Goal: Communication & Community: Answer question/provide support

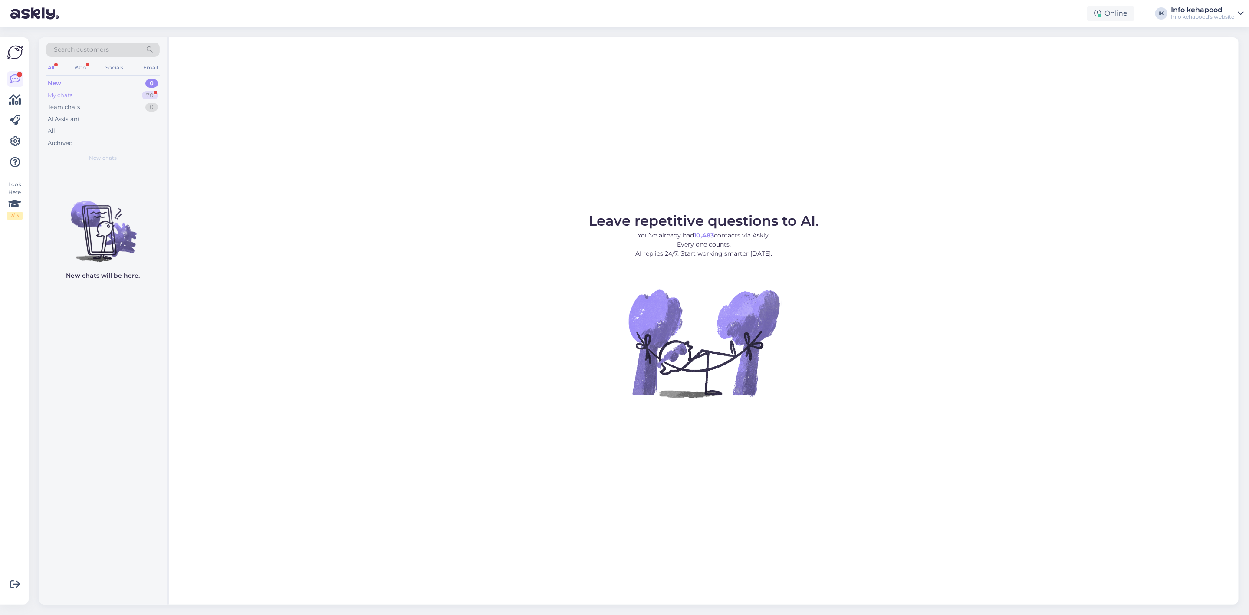
click at [52, 91] on div "My chats" at bounding box center [60, 95] width 25 height 9
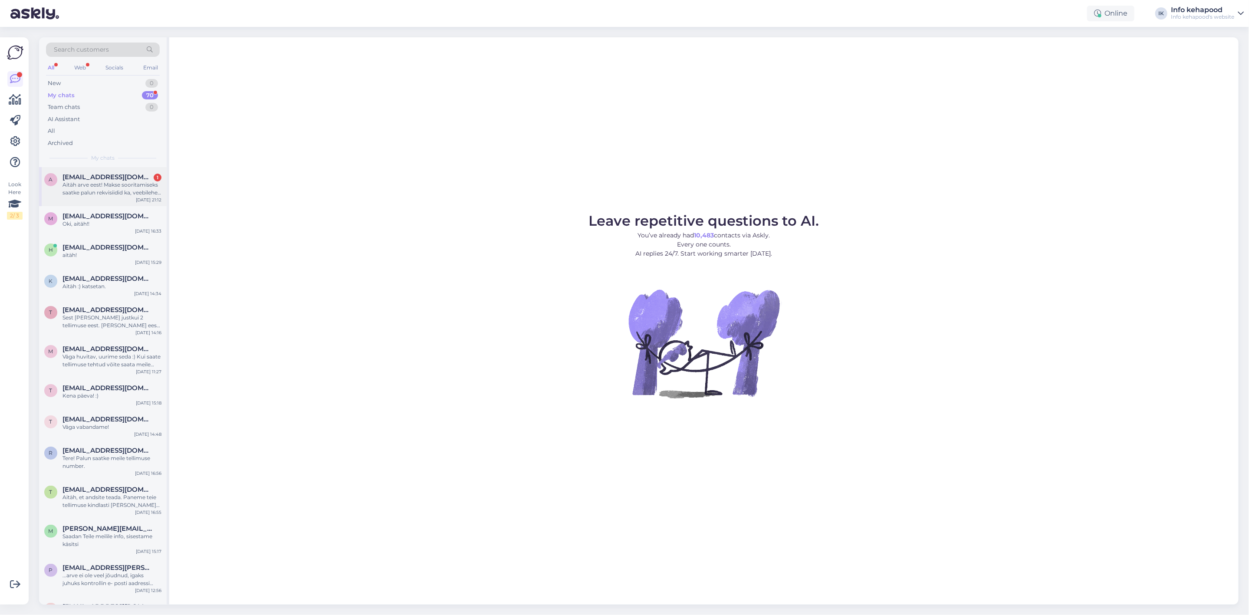
click at [103, 198] on div "a [EMAIL_ADDRESS][DOMAIN_NAME] 1 Aitäh arve eest! Makse sooritamiseks saatke pa…" at bounding box center [103, 186] width 128 height 39
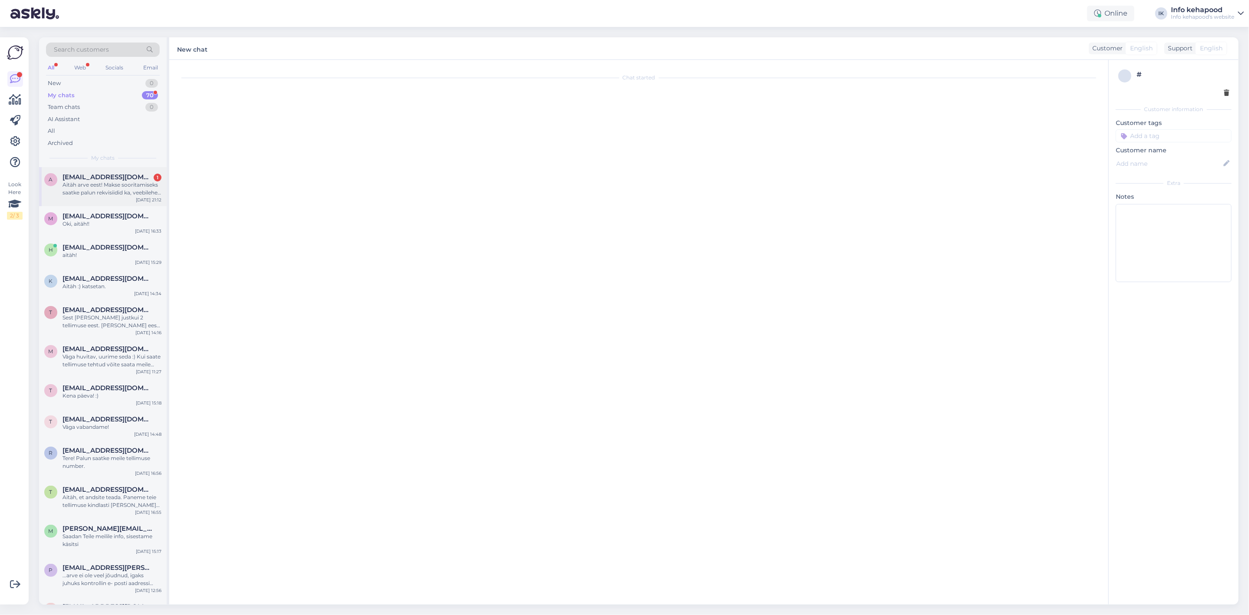
scroll to position [1264, 0]
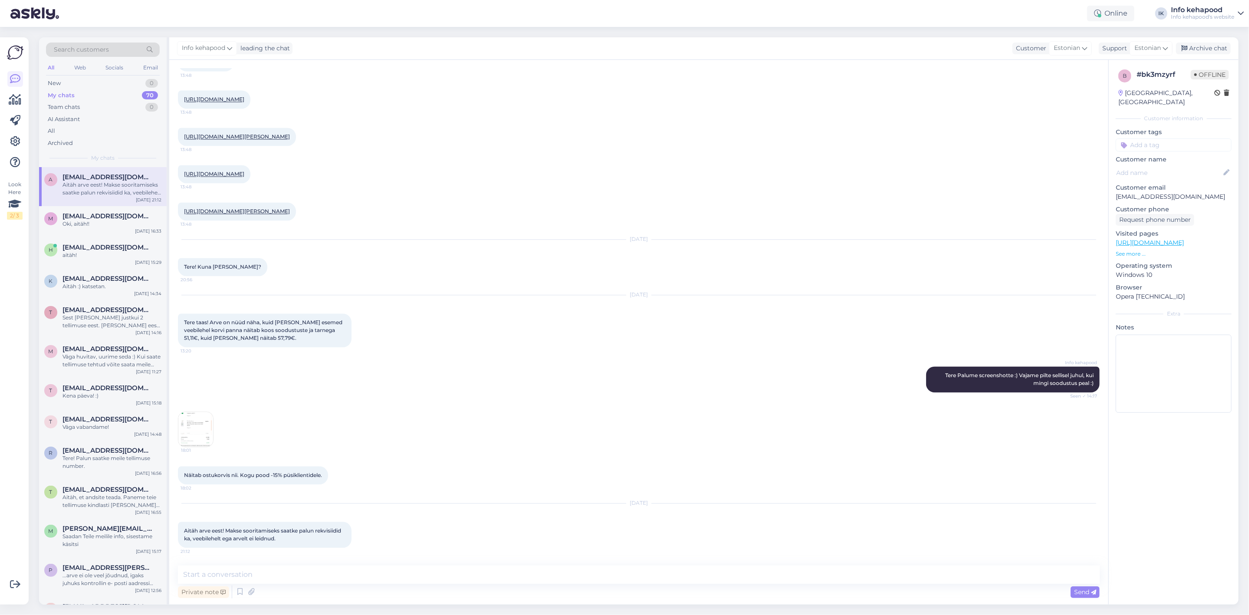
click at [195, 431] on img at bounding box center [195, 429] width 35 height 35
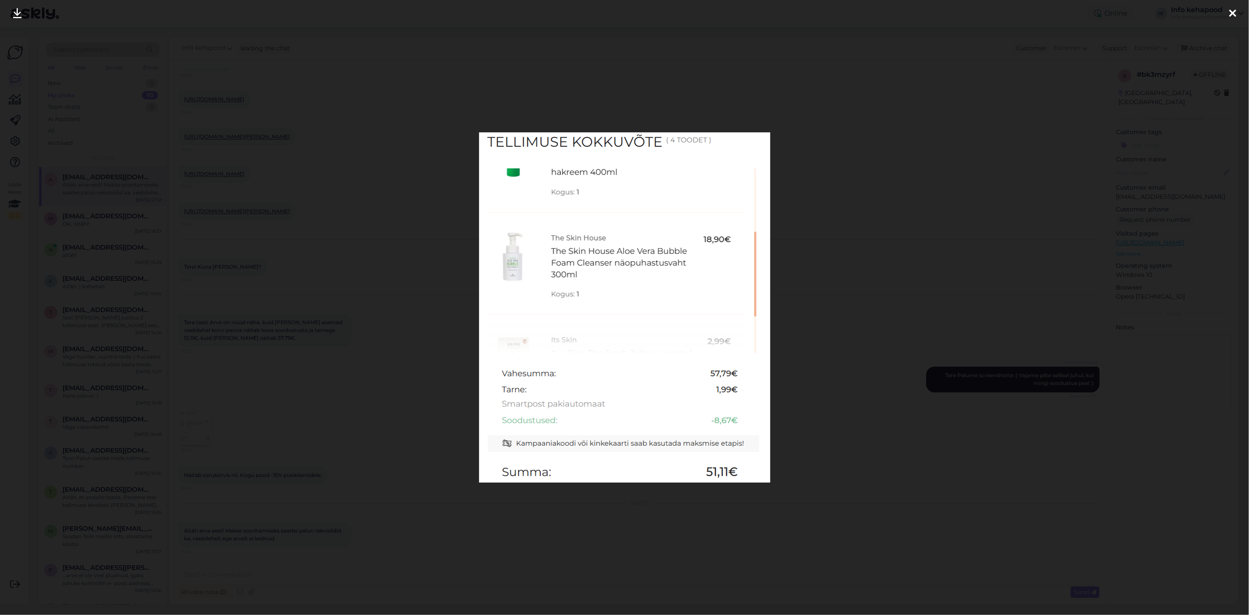
click at [801, 220] on div at bounding box center [624, 307] width 1249 height 615
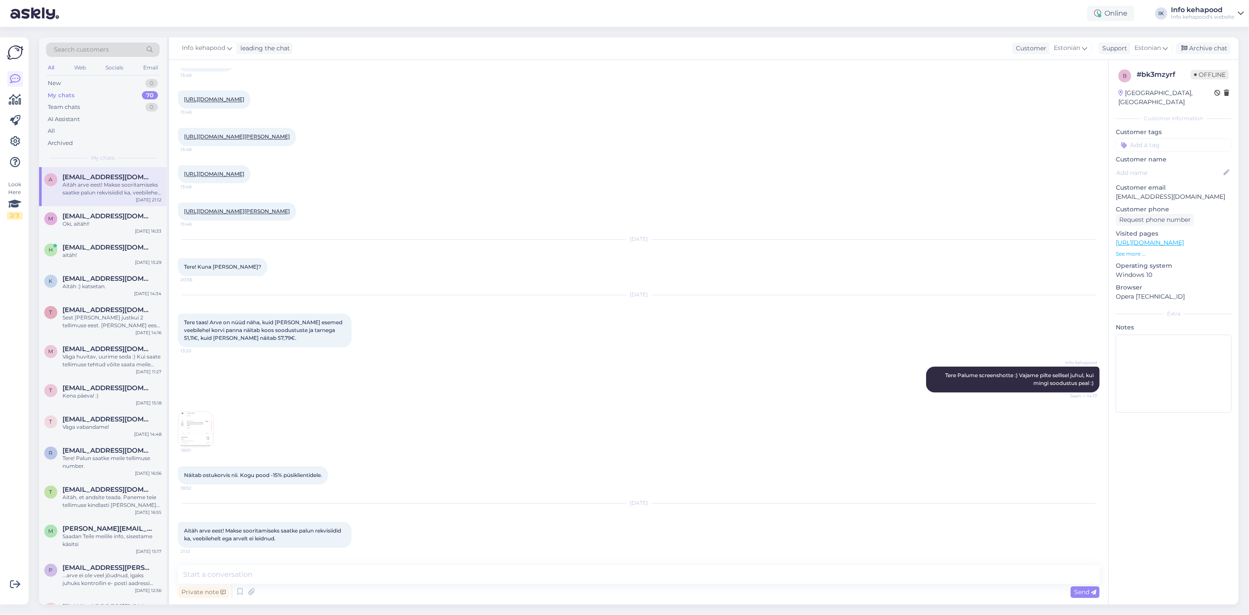
click at [204, 438] on img at bounding box center [195, 429] width 35 height 35
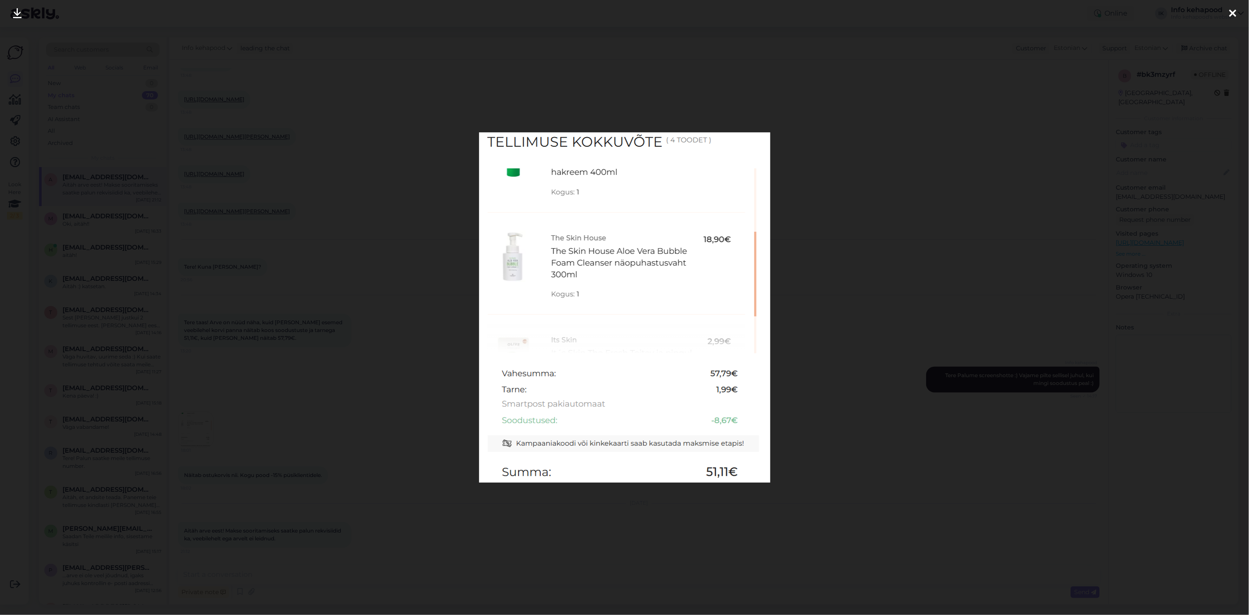
click at [855, 233] on div at bounding box center [624, 307] width 1249 height 615
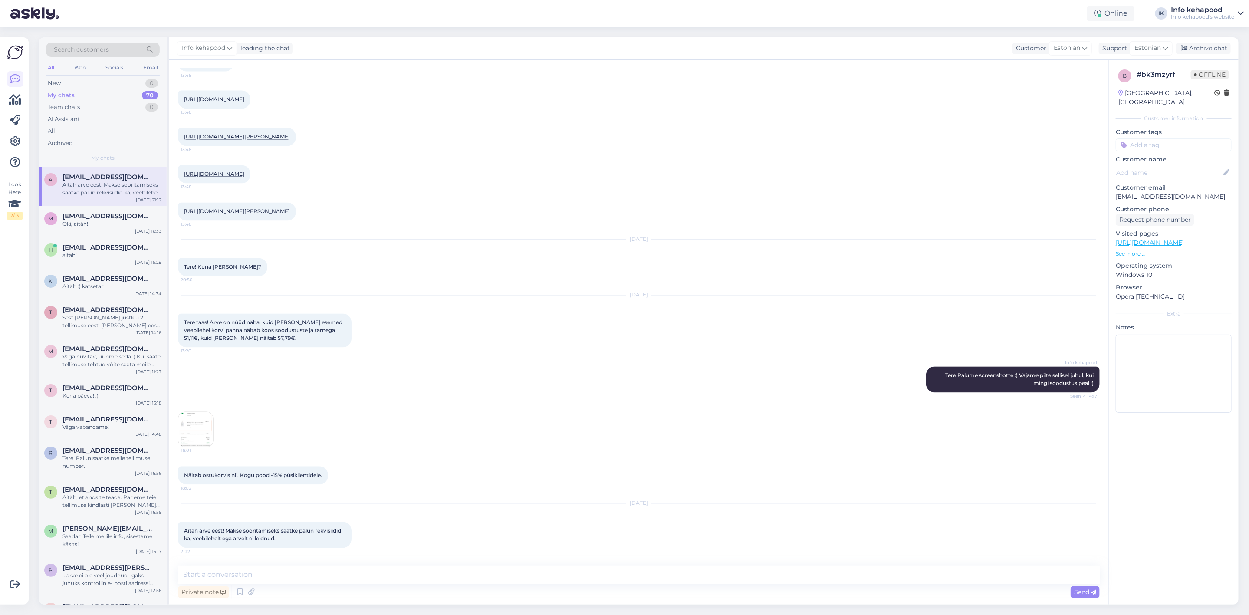
click at [202, 444] on img at bounding box center [195, 429] width 35 height 35
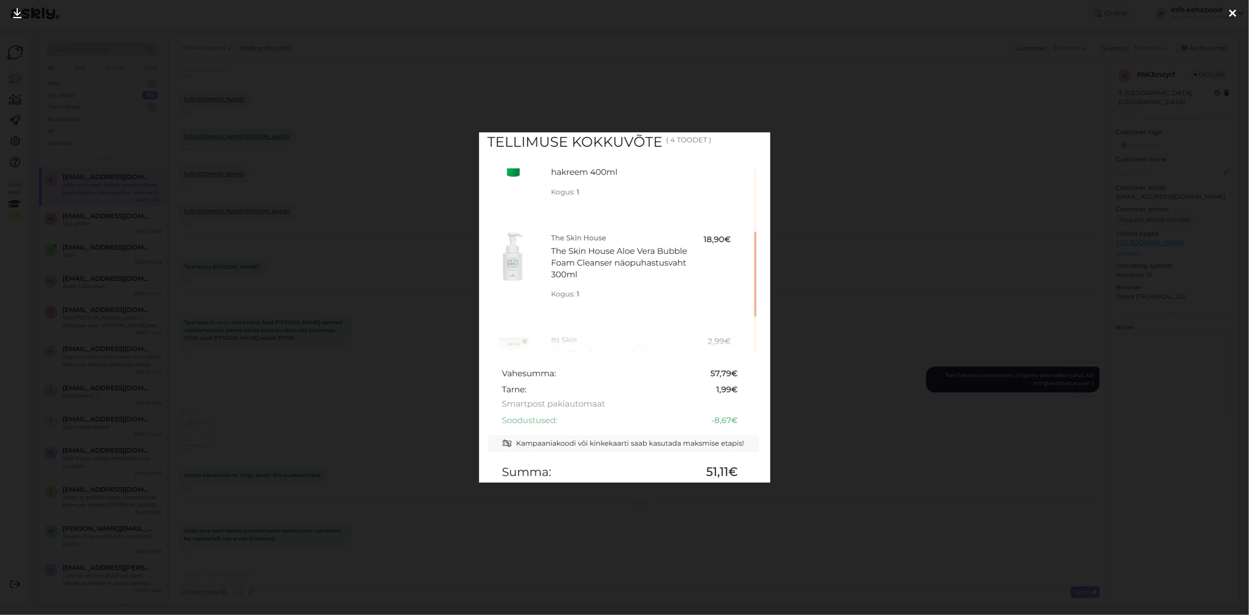
click at [816, 230] on div at bounding box center [624, 307] width 1249 height 615
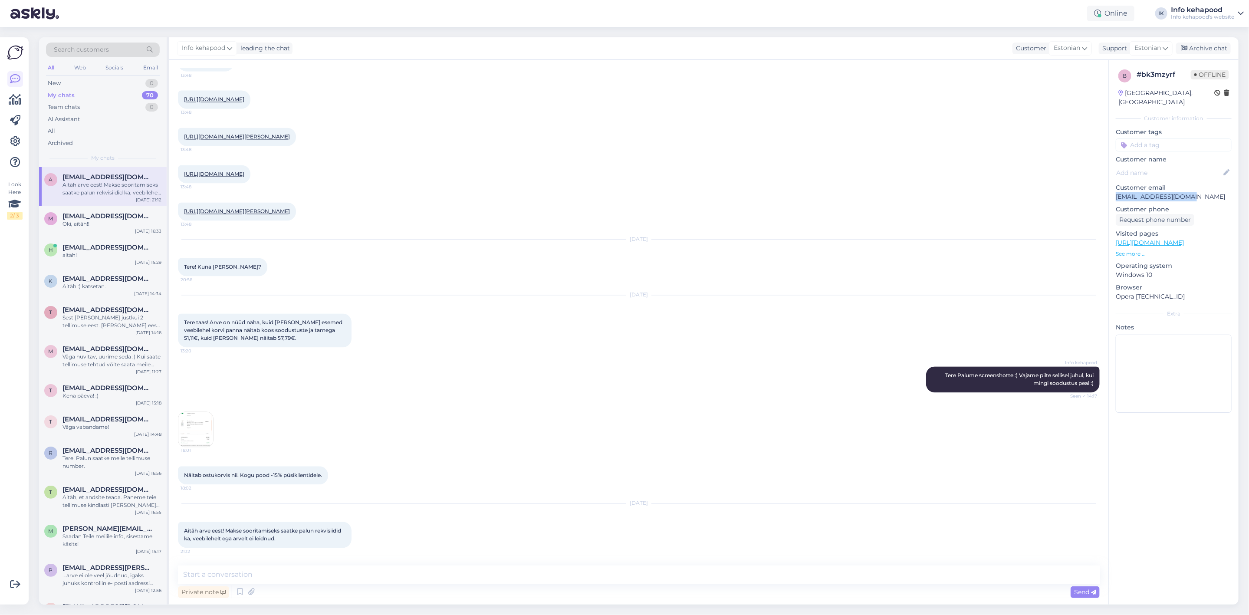
drag, startPoint x: 1116, startPoint y: 188, endPoint x: 1196, endPoint y: 188, distance: 79.9
click at [1196, 192] on p "[EMAIL_ADDRESS][DOMAIN_NAME]" at bounding box center [1174, 196] width 116 height 9
copy p "[EMAIL_ADDRESS][DOMAIN_NAME]"
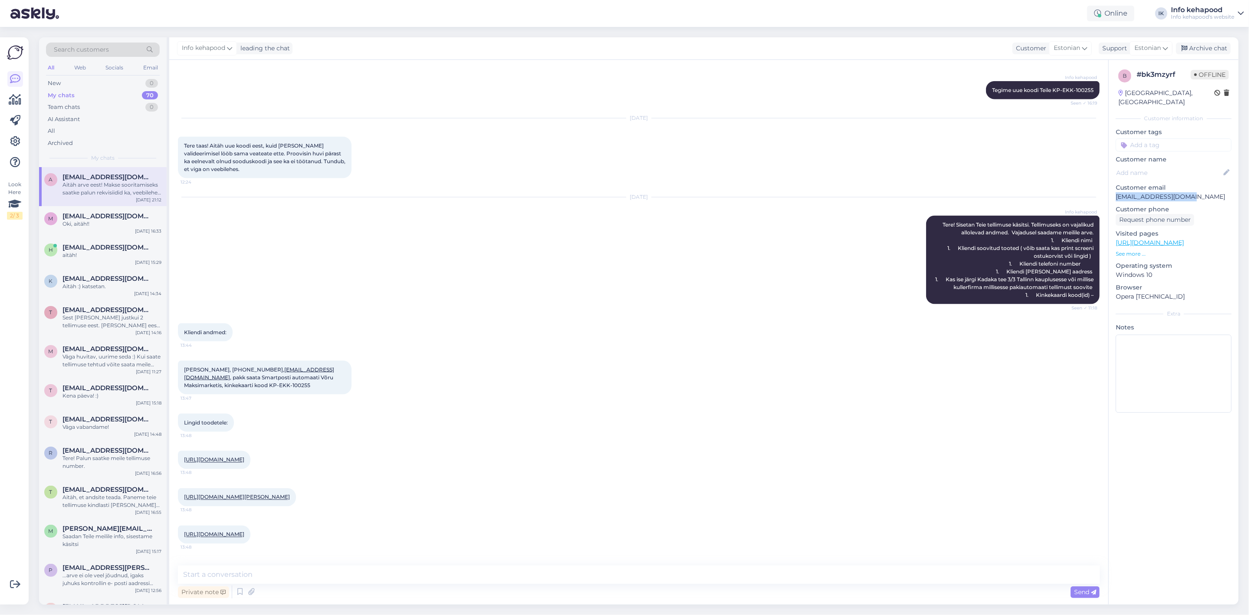
scroll to position [809, 0]
